Goal: Information Seeking & Learning: Learn about a topic

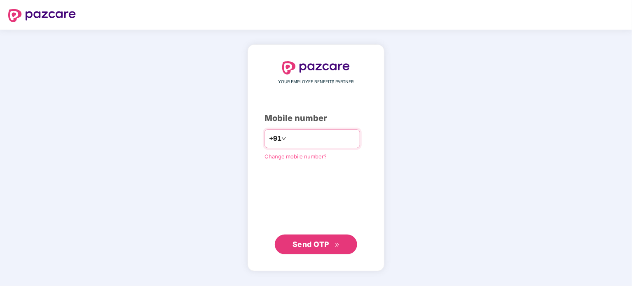
click at [288, 138] on input "number" at bounding box center [322, 138] width 68 height 13
type input "**********"
click at [309, 245] on span "Send OTP" at bounding box center [310, 244] width 37 height 9
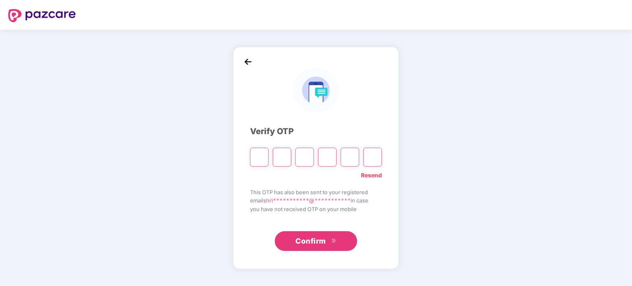
type input "*"
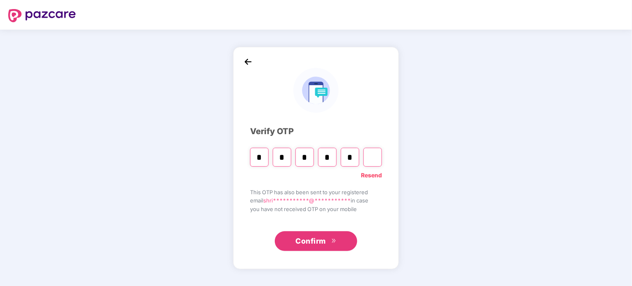
type input "*"
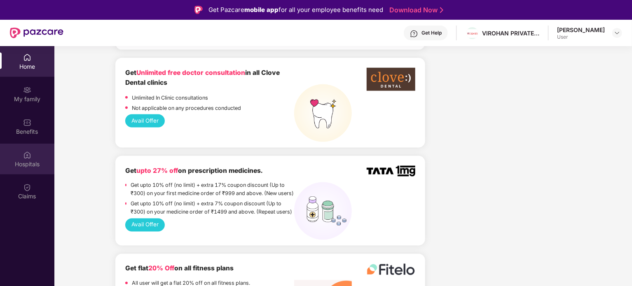
scroll to position [659, 0]
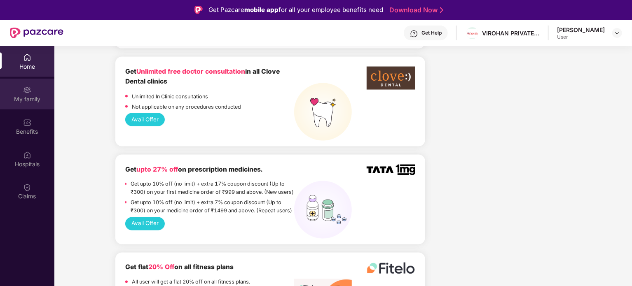
click at [26, 98] on div "My family" at bounding box center [27, 99] width 54 height 8
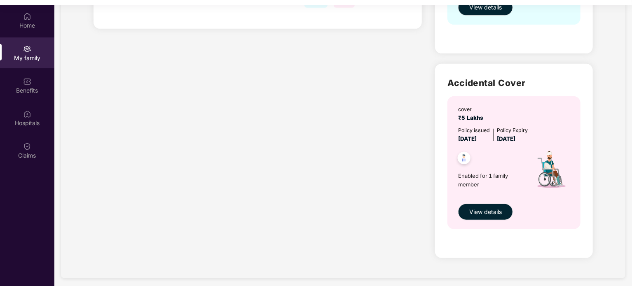
scroll to position [81, 0]
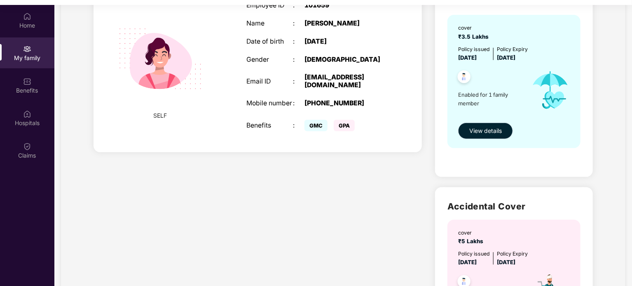
click at [479, 129] on span "View details" at bounding box center [485, 130] width 33 height 9
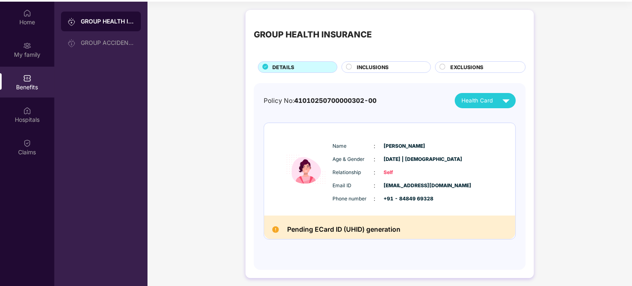
scroll to position [46, 0]
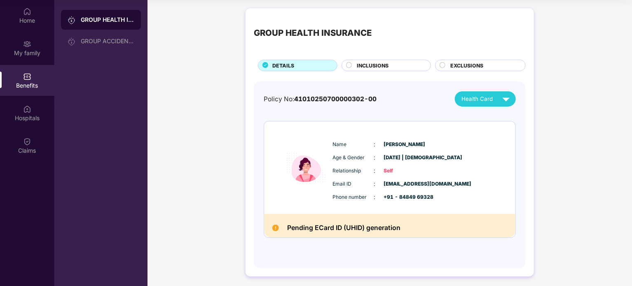
click at [351, 65] on div at bounding box center [349, 66] width 7 height 8
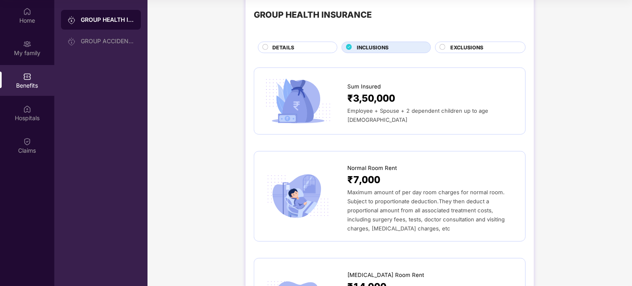
scroll to position [0, 0]
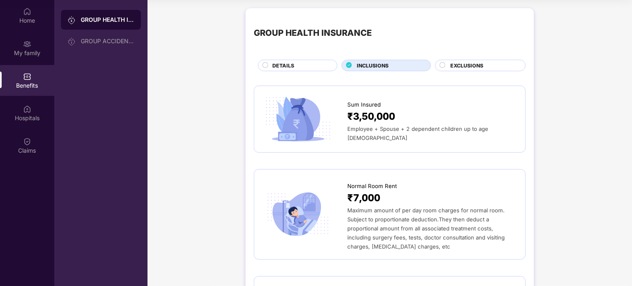
click at [294, 67] on div "DETAILS" at bounding box center [300, 66] width 65 height 9
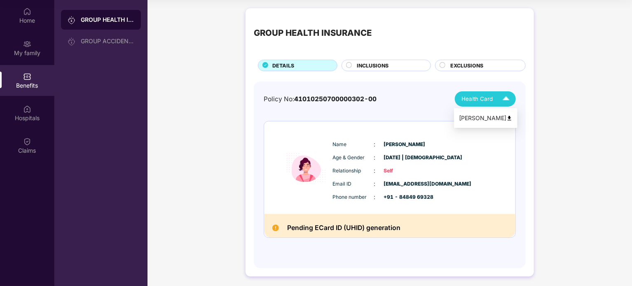
click at [501, 102] on img at bounding box center [506, 99] width 14 height 14
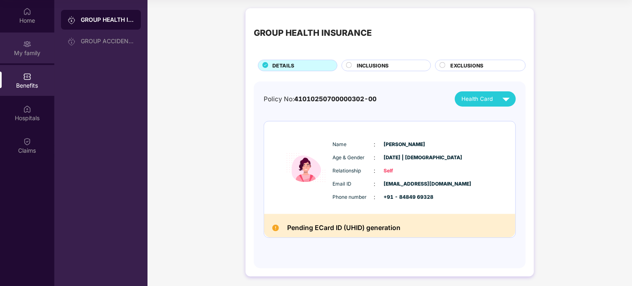
click at [28, 50] on div "My family" at bounding box center [27, 53] width 54 height 8
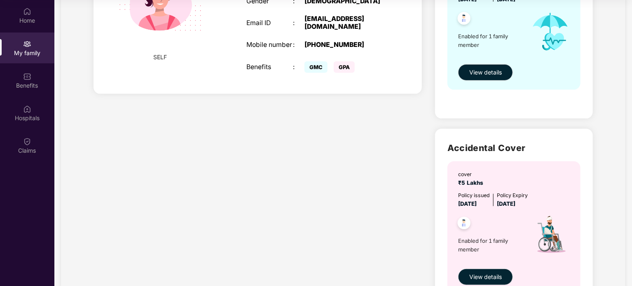
scroll to position [40, 0]
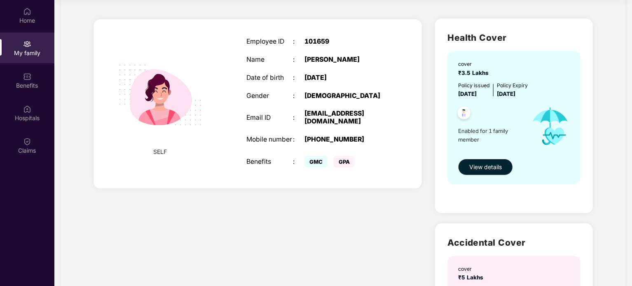
click at [491, 131] on span "Enabled for 1 family member" at bounding box center [491, 135] width 66 height 17
click at [28, 143] on img at bounding box center [27, 142] width 8 height 8
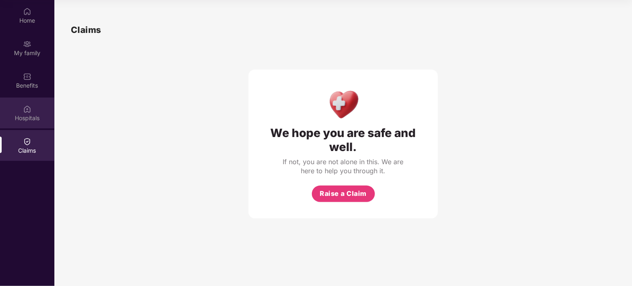
click at [29, 111] on img at bounding box center [27, 109] width 8 height 8
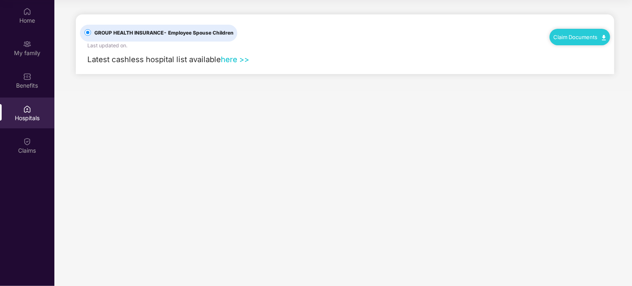
click at [227, 61] on link "here >>" at bounding box center [235, 59] width 28 height 9
click at [29, 20] on div "Home" at bounding box center [27, 20] width 54 height 8
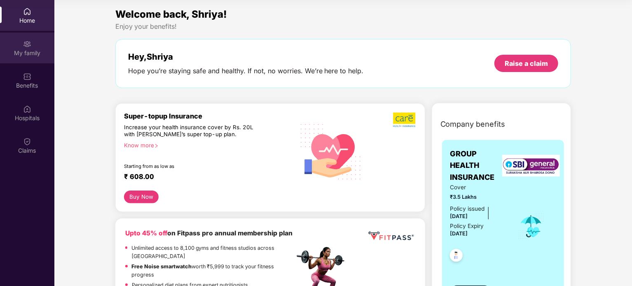
click at [28, 51] on div "My family" at bounding box center [27, 53] width 54 height 8
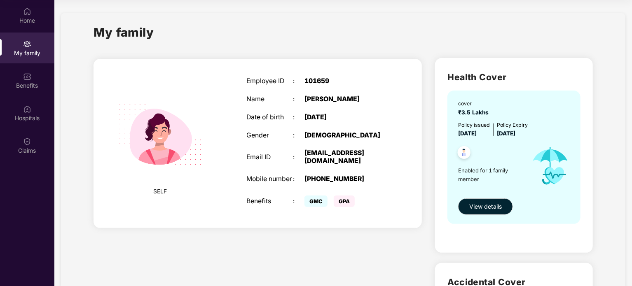
click at [463, 153] on img at bounding box center [464, 154] width 20 height 20
click at [493, 207] on span "View details" at bounding box center [485, 206] width 33 height 9
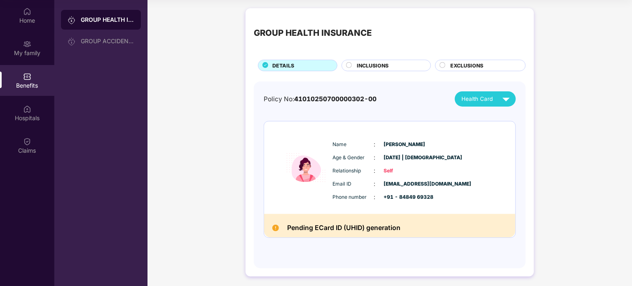
click at [474, 65] on span "EXCLUSIONS" at bounding box center [466, 66] width 33 height 8
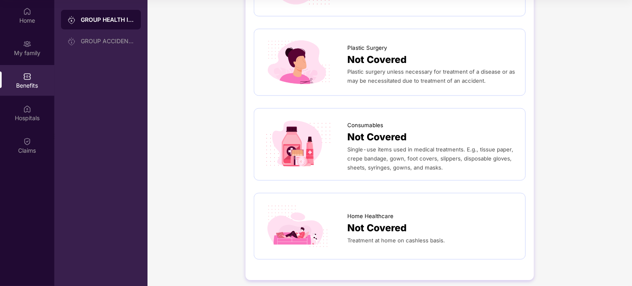
scroll to position [458, 0]
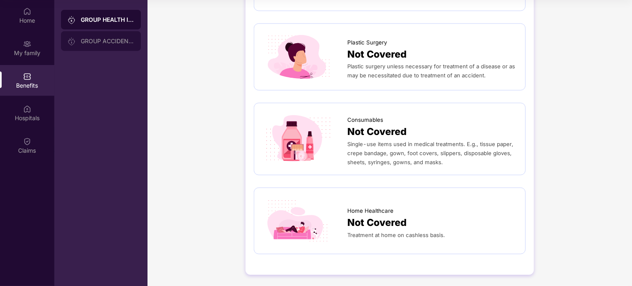
click at [107, 40] on div "GROUP ACCIDENTAL INSURANCE" at bounding box center [108, 41] width 54 height 7
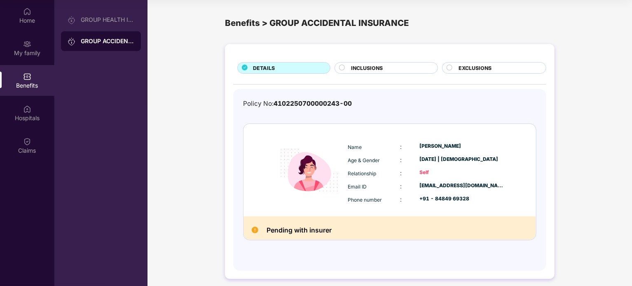
scroll to position [5, 0]
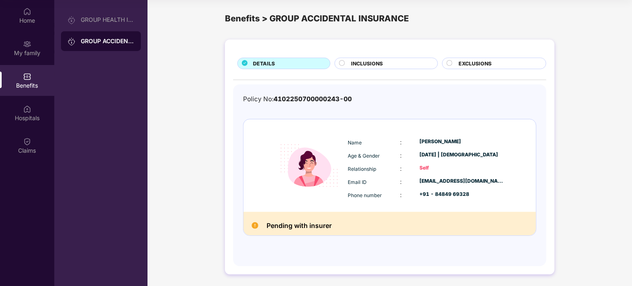
click at [253, 227] on img at bounding box center [255, 225] width 7 height 7
click at [366, 61] on span "INCLUSIONS" at bounding box center [367, 64] width 32 height 8
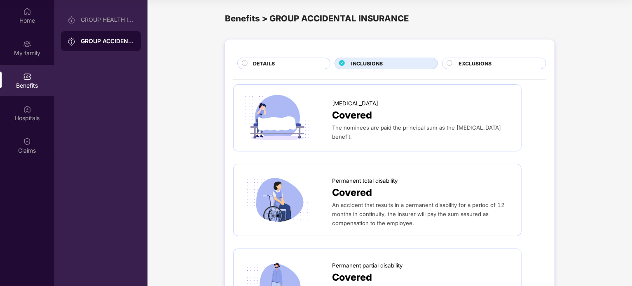
click at [258, 65] on span "DETAILS" at bounding box center [264, 64] width 22 height 8
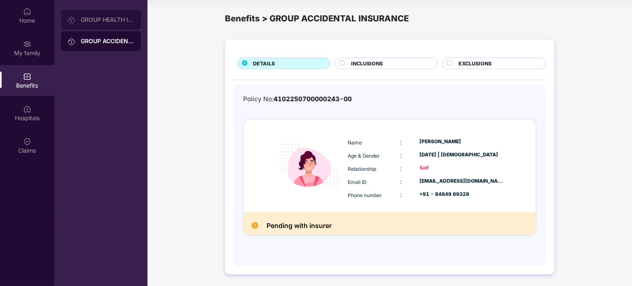
click at [102, 21] on div "GROUP HEALTH INSURANCE" at bounding box center [108, 19] width 54 height 7
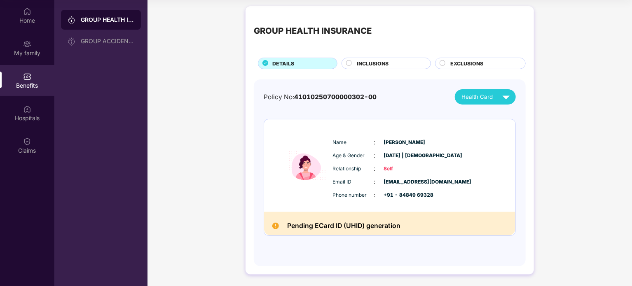
scroll to position [2, 0]
click at [28, 112] on img at bounding box center [27, 109] width 8 height 8
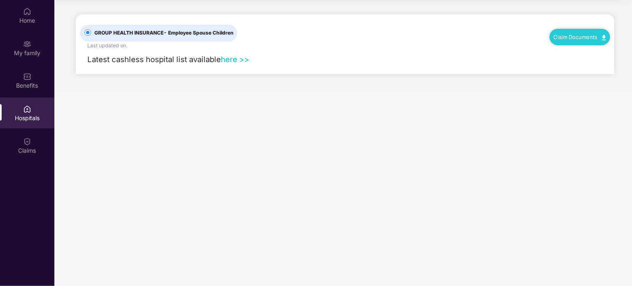
scroll to position [0, 0]
